Goal: Information Seeking & Learning: Learn about a topic

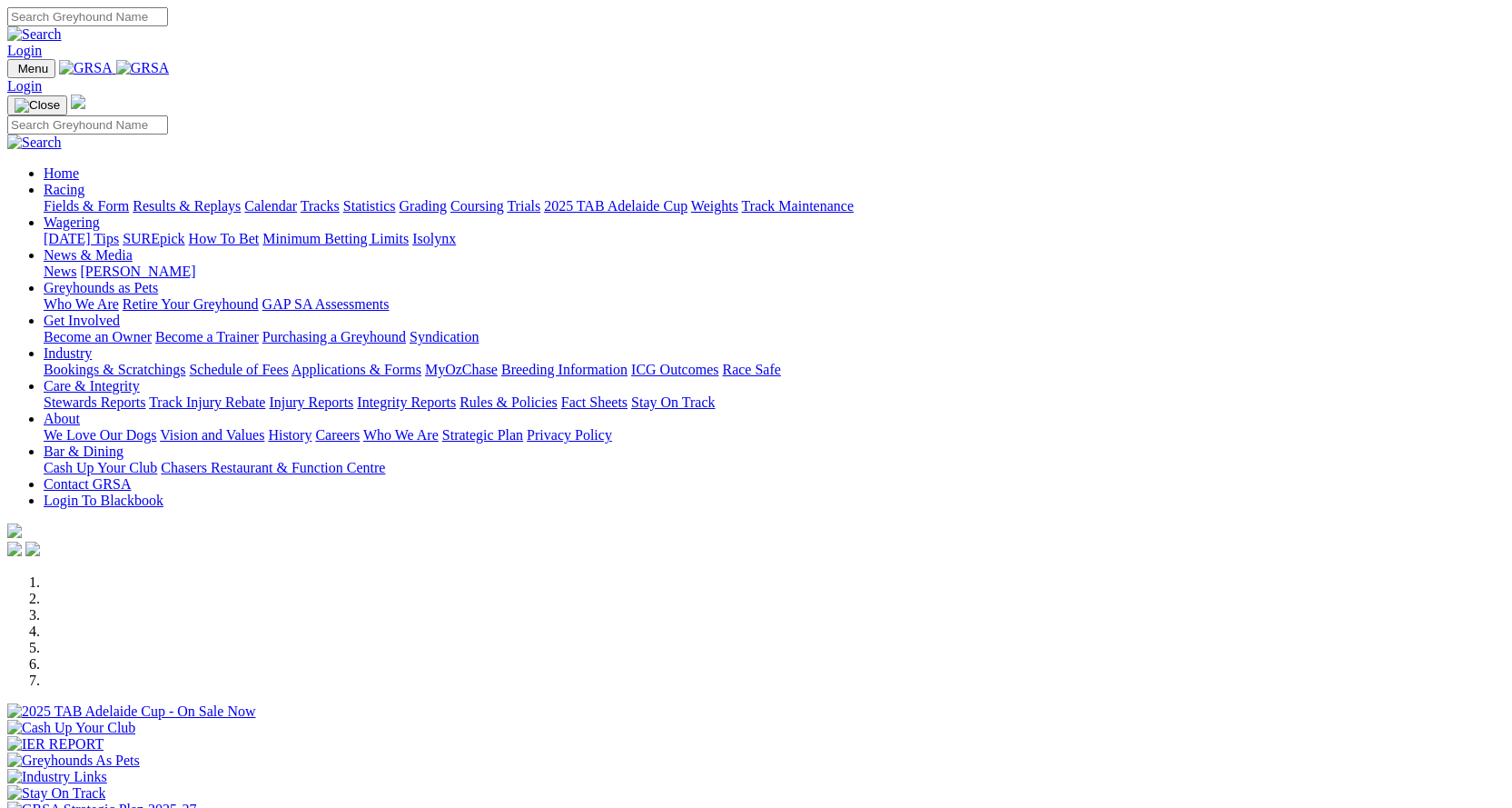
scroll to position [545, 0]
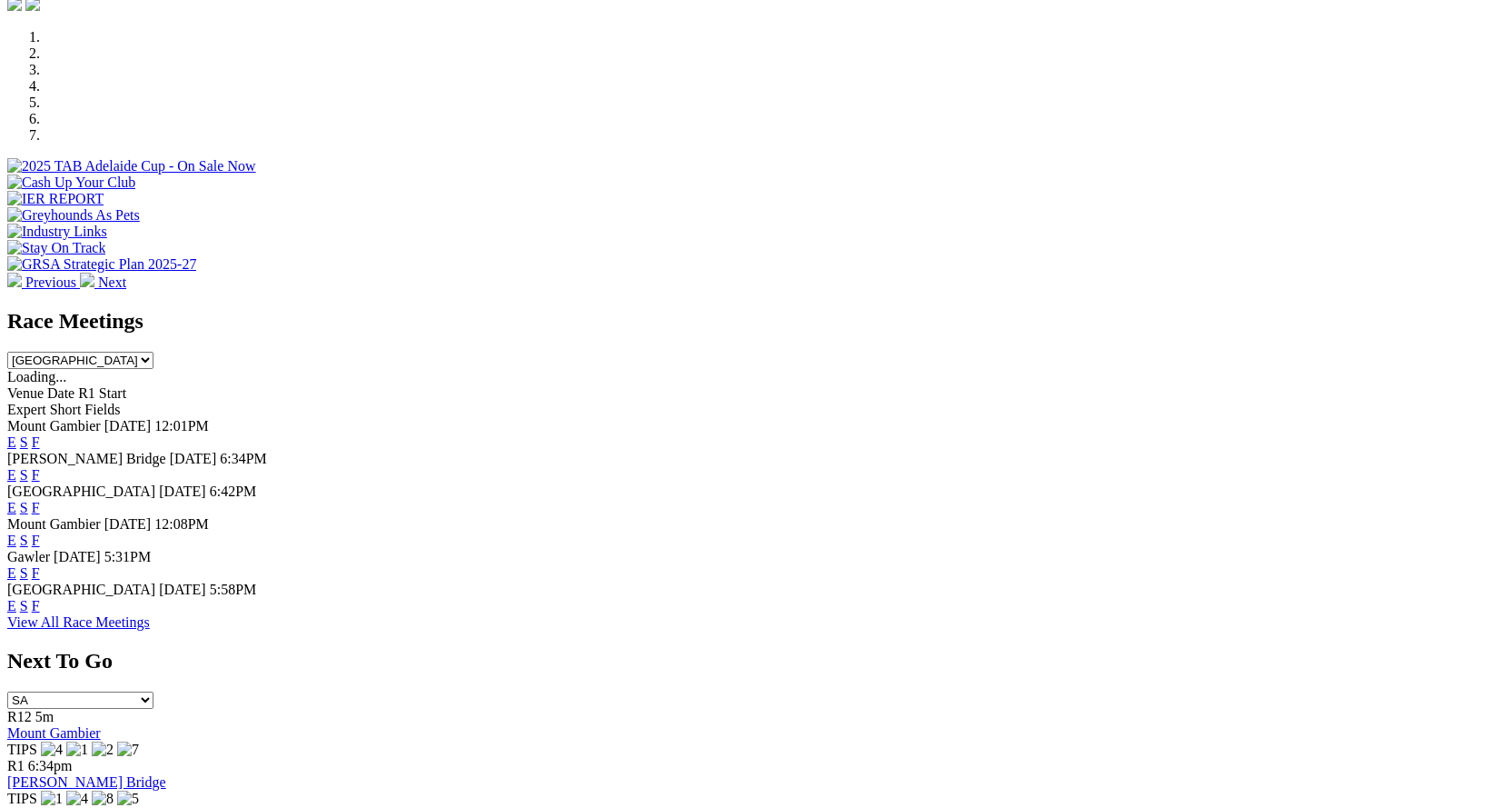
click at [40, 467] on link "F" at bounding box center [35, 474] width 8 height 15
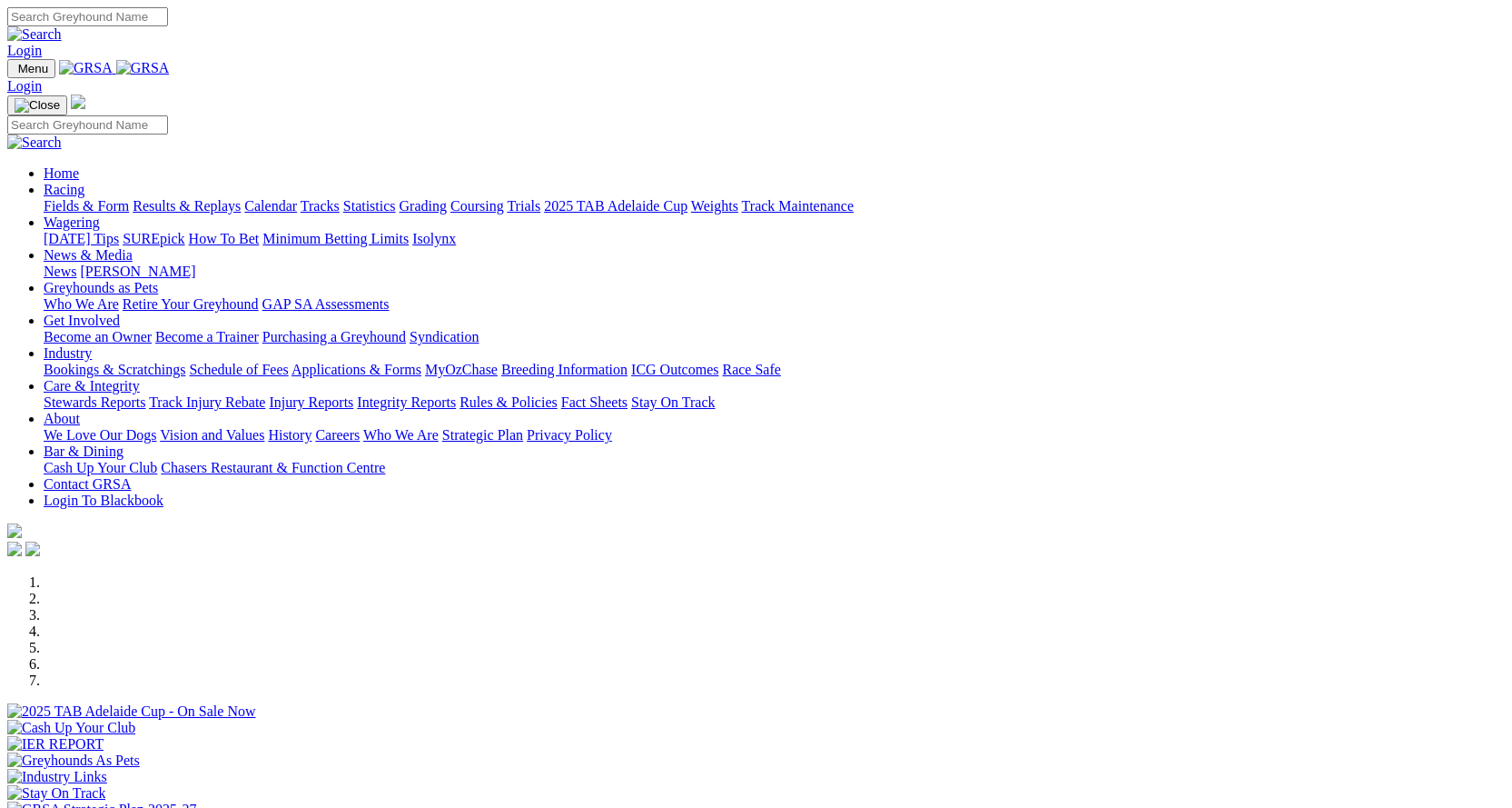
scroll to position [545, 0]
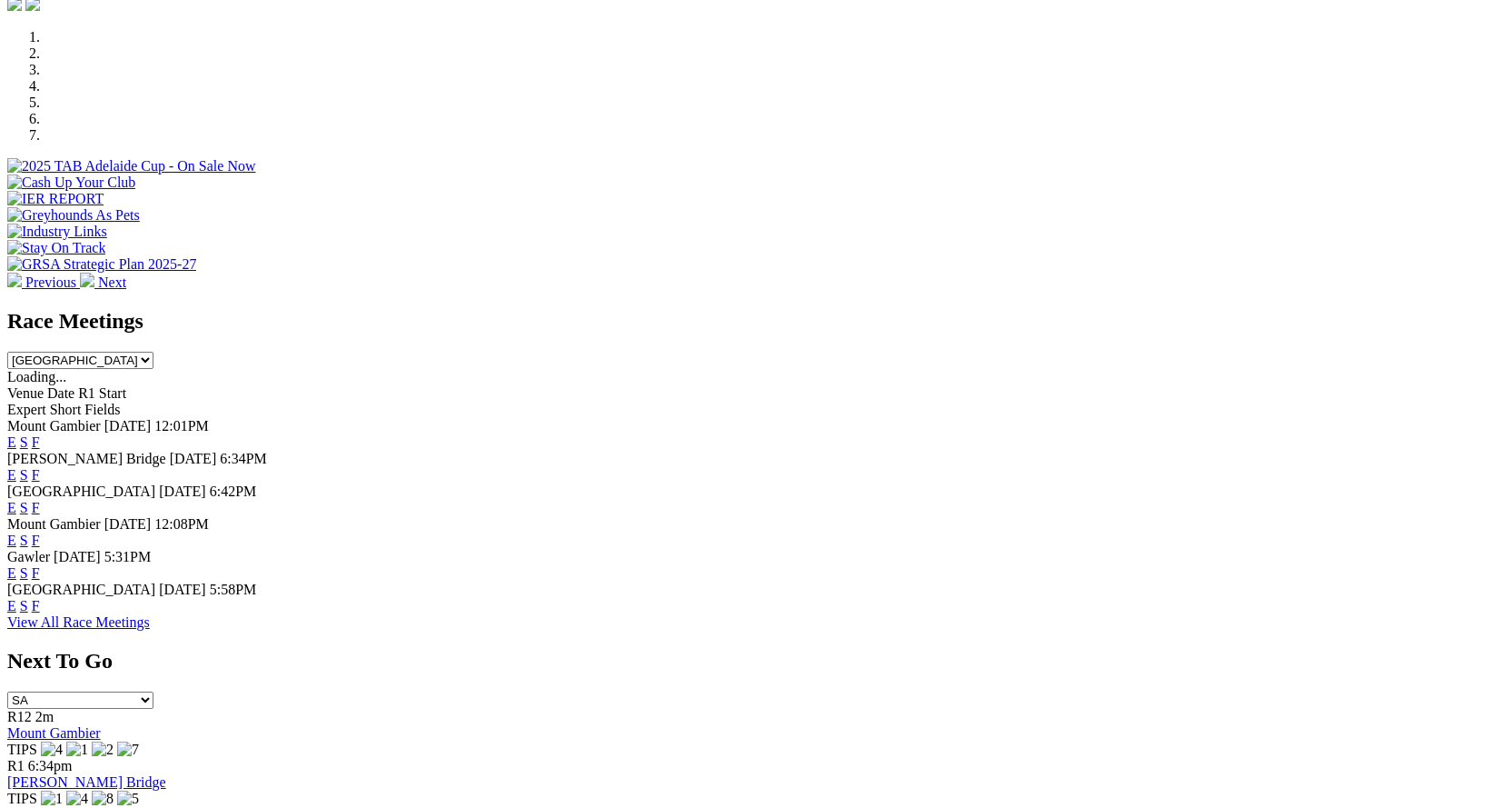
click at [40, 610] on link "F" at bounding box center [35, 605] width 8 height 15
